Goal: Transaction & Acquisition: Purchase product/service

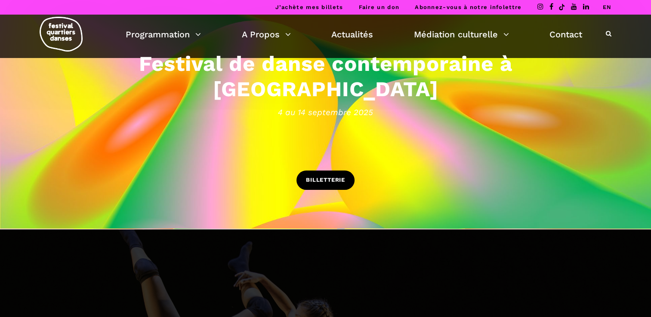
click at [324, 178] on div "Festival de danse contemporaine à Montréal 4 au 14 septembre 2025 BILLETTERIE" at bounding box center [325, 108] width 651 height 216
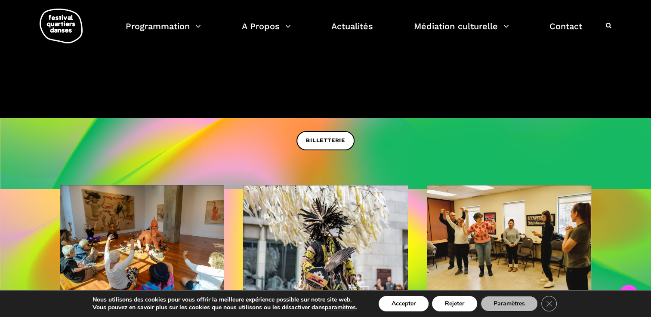
scroll to position [251, 0]
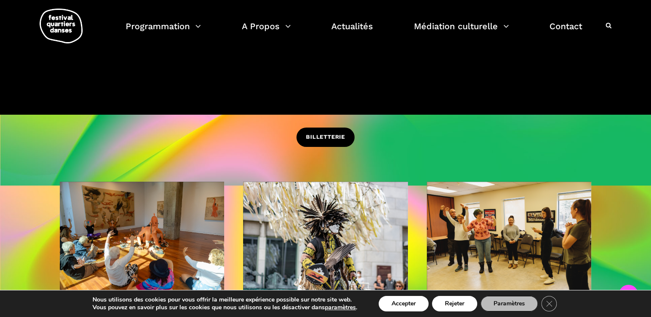
click at [334, 136] on span "BILLETTERIE" at bounding box center [325, 137] width 39 height 9
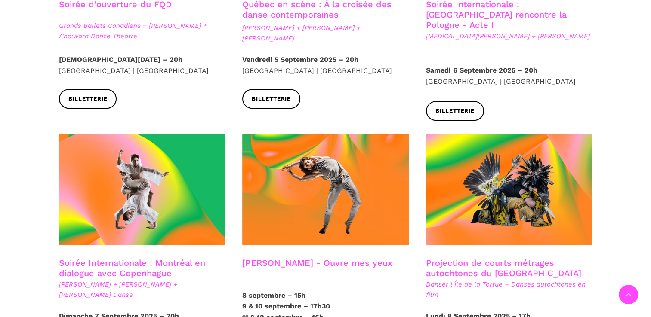
scroll to position [389, 0]
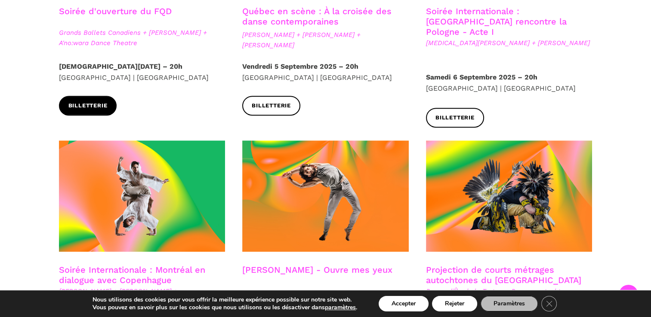
click at [111, 99] on link "Billetterie" at bounding box center [88, 105] width 58 height 19
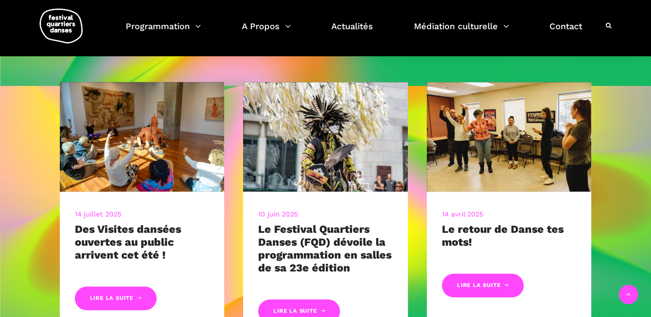
scroll to position [360, 0]
